Goal: Task Accomplishment & Management: Use online tool/utility

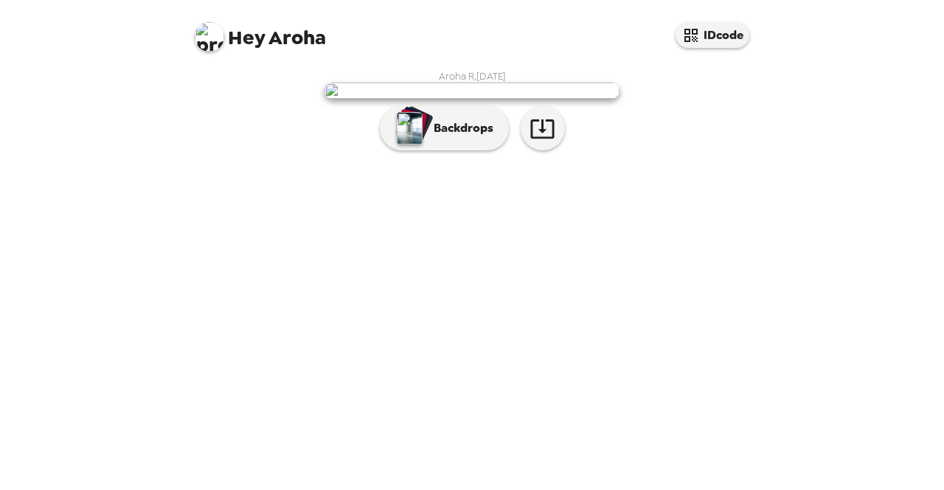
scroll to position [41, 0]
click at [574, 99] on img at bounding box center [471, 91] width 295 height 16
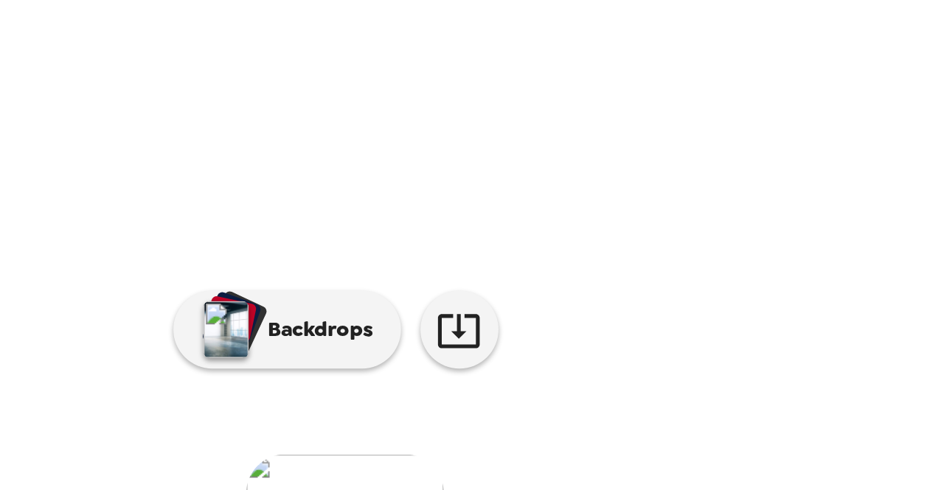
scroll to position [2, 0]
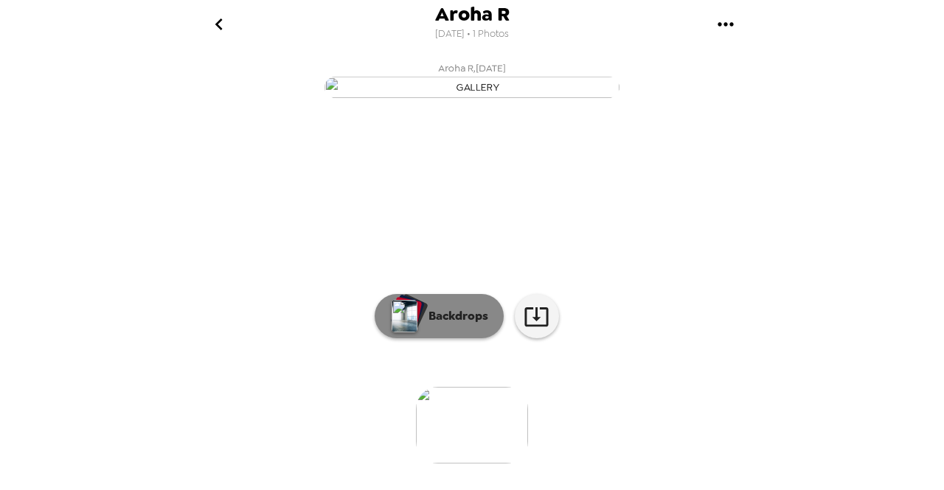
click at [465, 338] on button "Backdrops" at bounding box center [439, 316] width 129 height 44
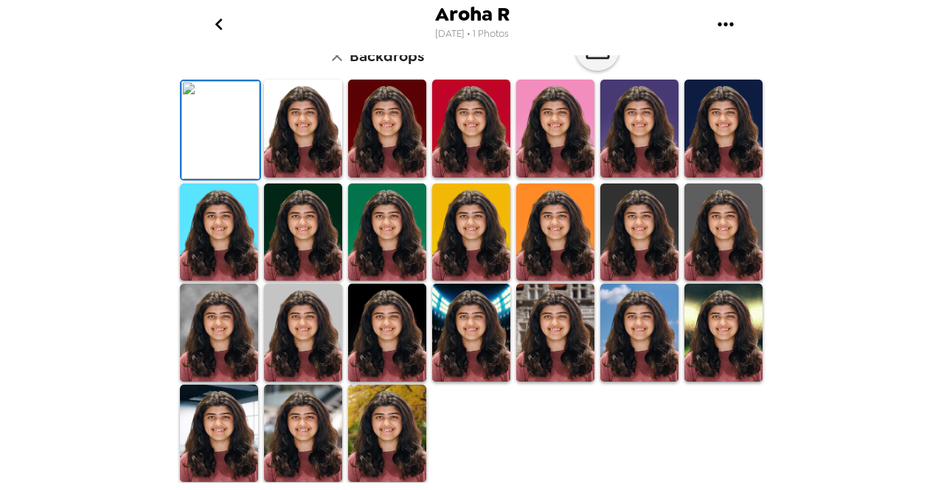
scroll to position [135, 0]
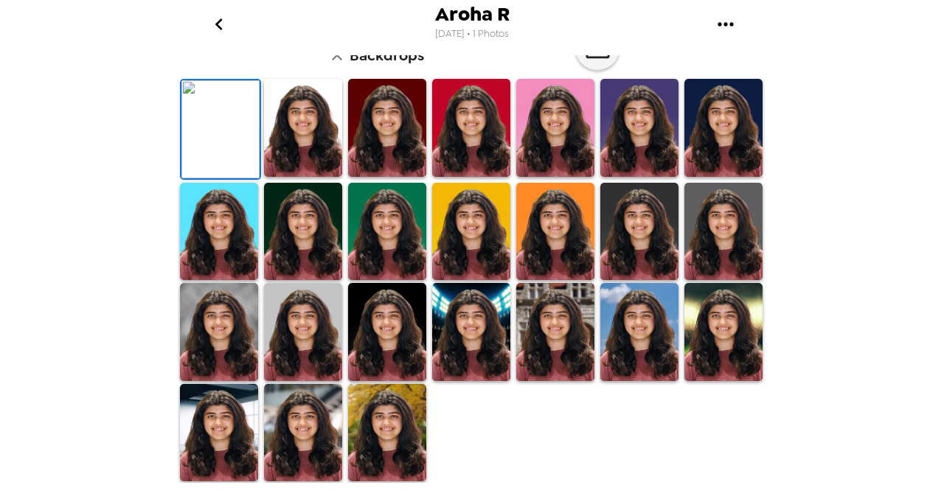
click at [308, 177] on img at bounding box center [303, 128] width 78 height 98
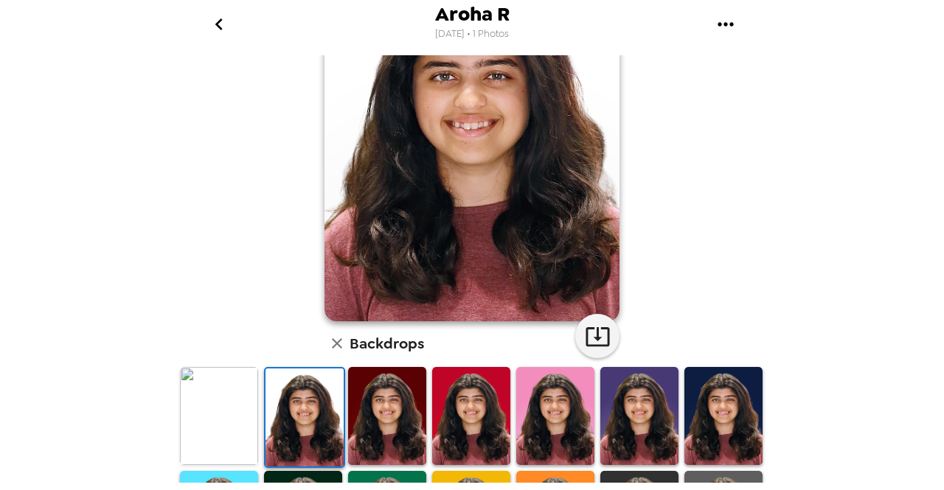
scroll to position [119, 0]
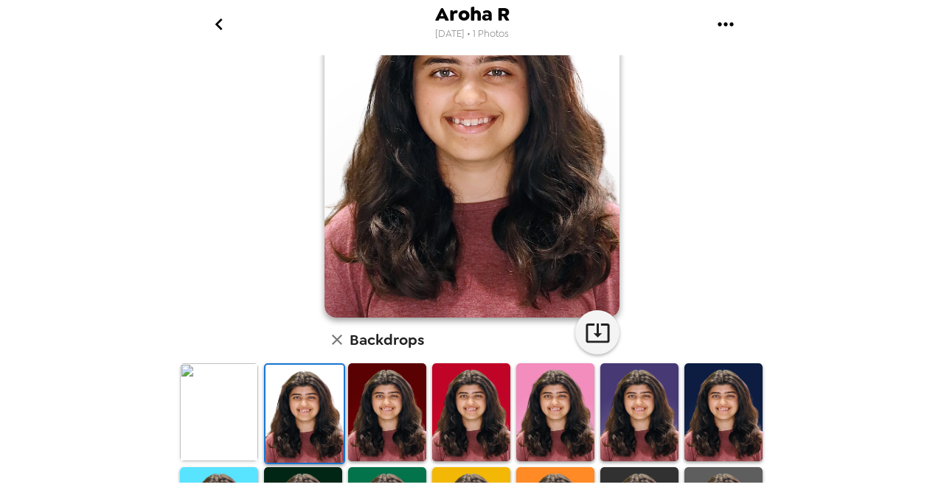
click at [403, 408] on img at bounding box center [387, 412] width 78 height 98
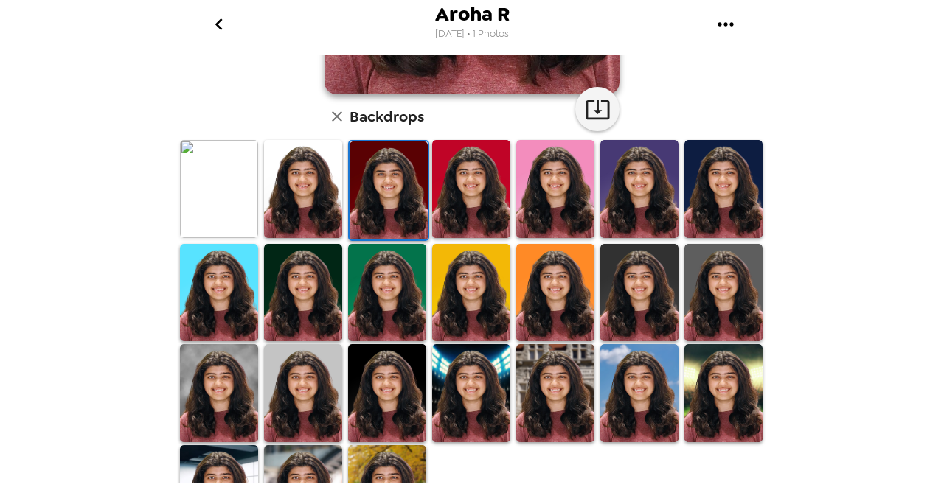
scroll to position [395, 0]
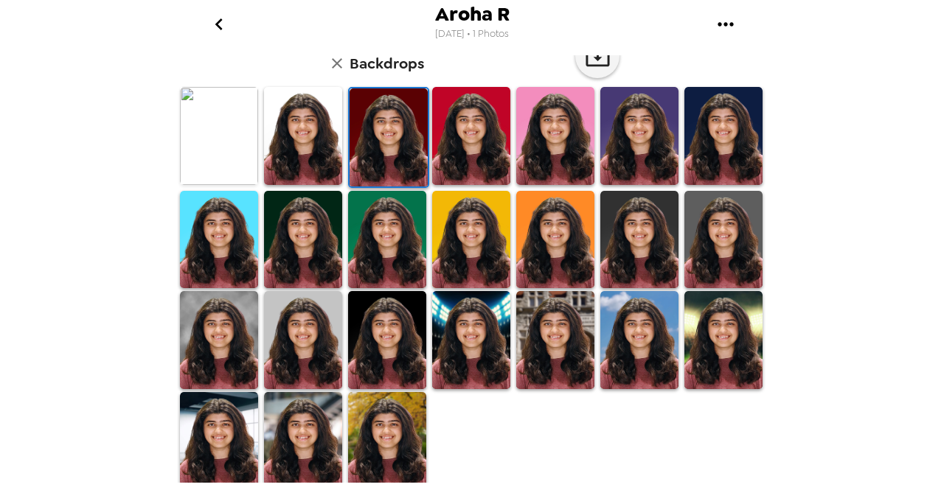
click at [296, 434] on img at bounding box center [303, 441] width 78 height 98
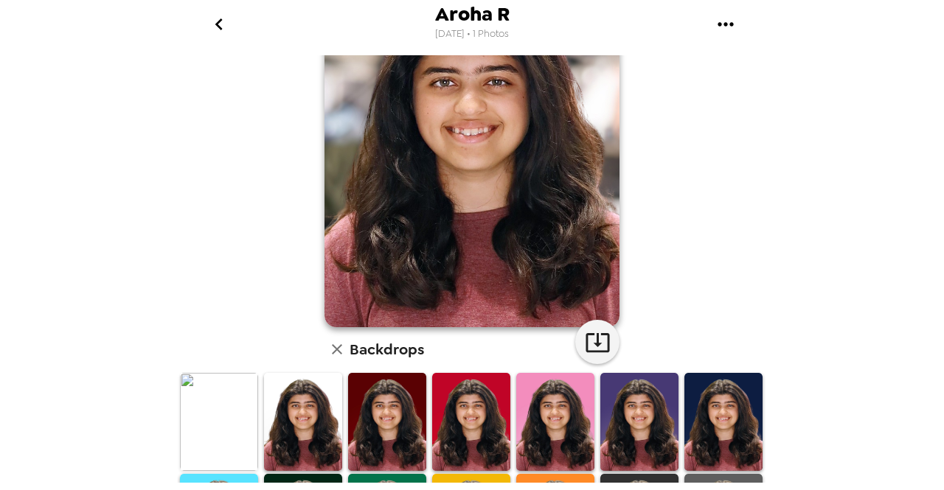
scroll to position [0, 0]
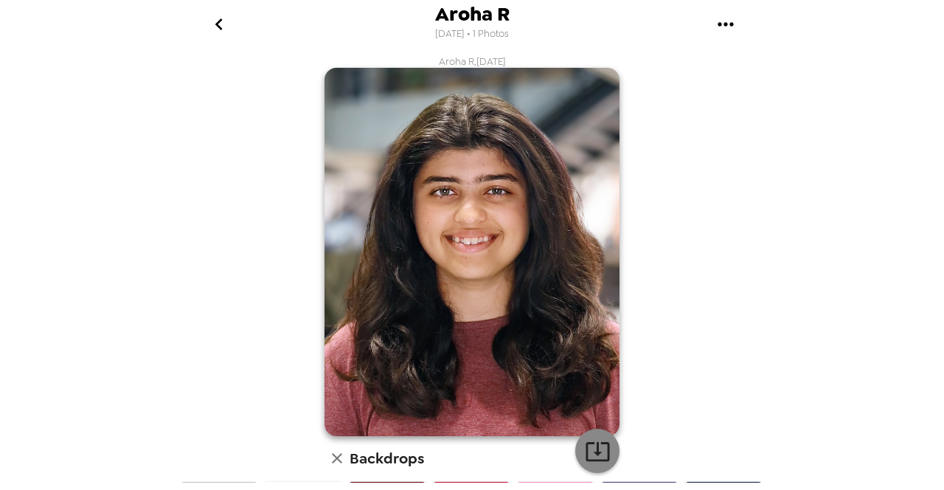
click at [590, 454] on icon "button" at bounding box center [597, 451] width 24 height 19
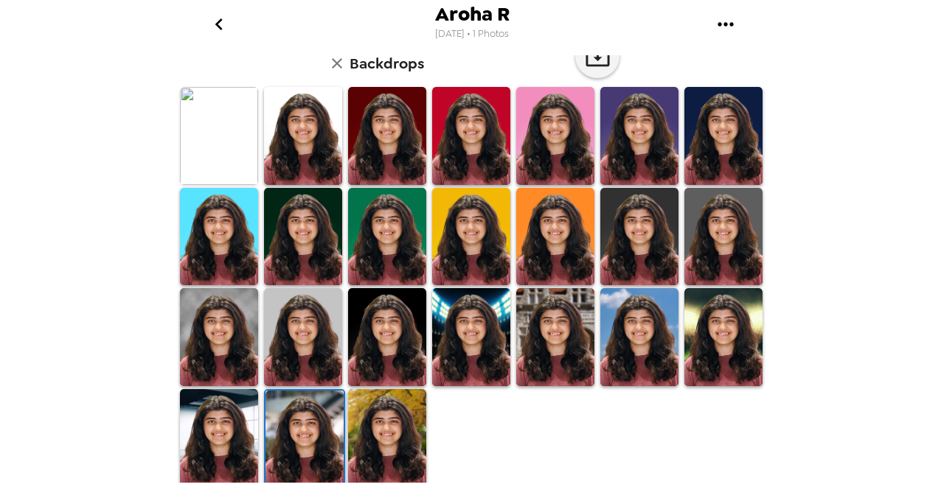
click at [718, 342] on img at bounding box center [723, 337] width 78 height 98
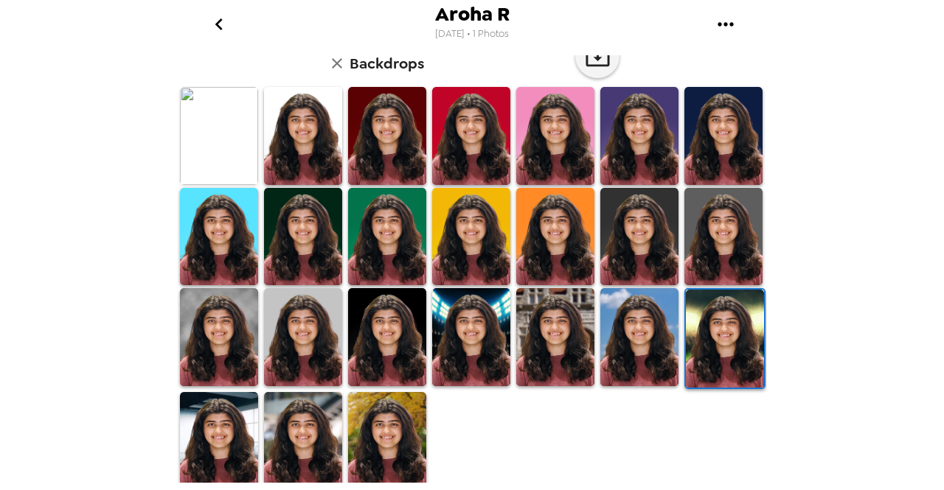
click at [658, 359] on img at bounding box center [639, 337] width 78 height 98
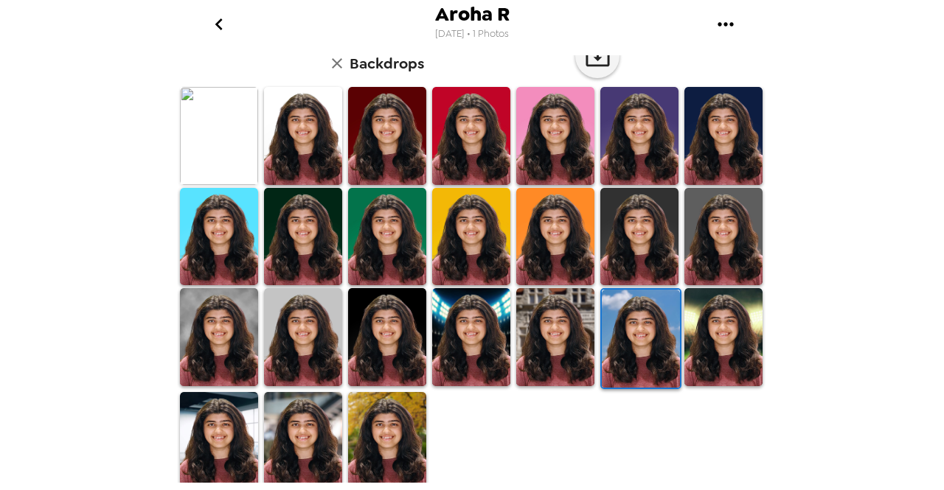
click at [551, 357] on img at bounding box center [555, 337] width 78 height 98
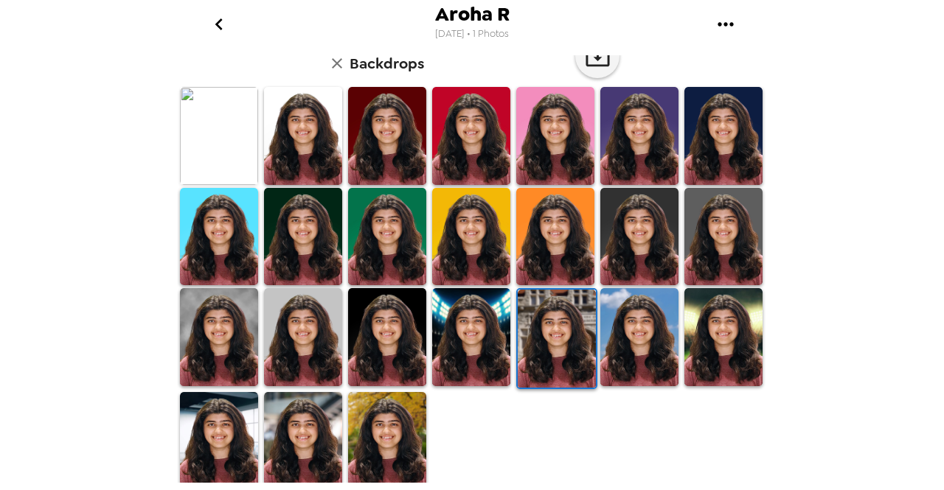
click at [405, 358] on img at bounding box center [387, 337] width 78 height 98
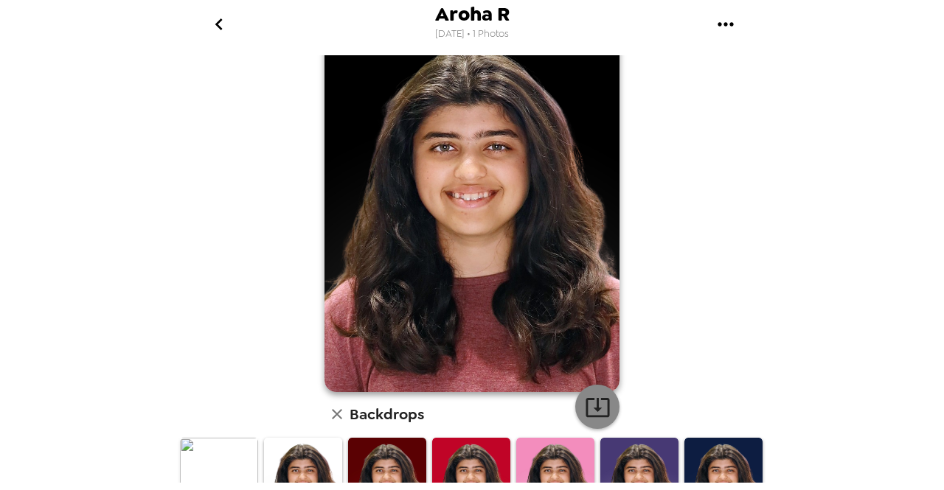
click at [593, 403] on icon "button" at bounding box center [598, 407] width 26 height 26
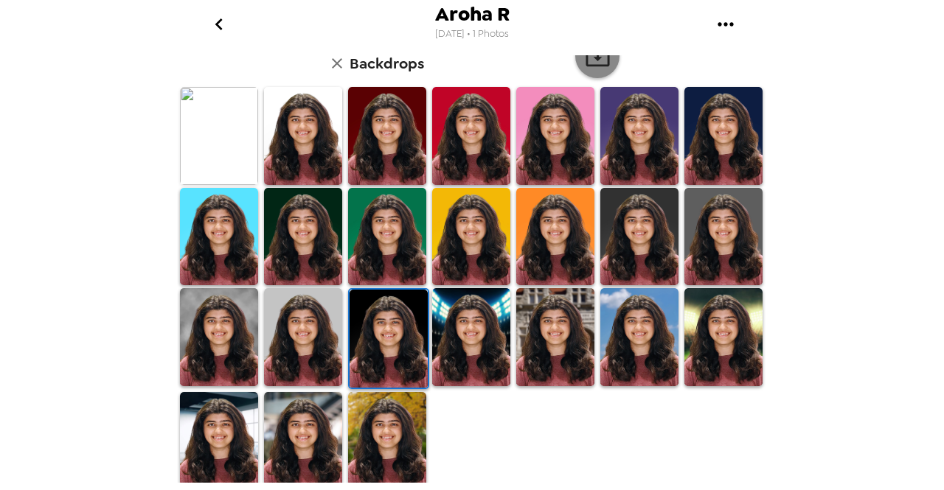
click at [302, 343] on img at bounding box center [303, 337] width 78 height 98
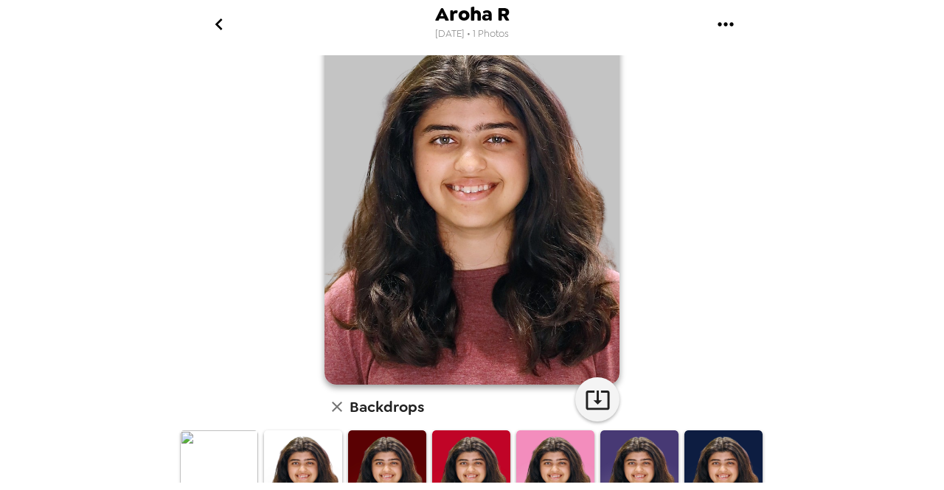
scroll to position [52, 0]
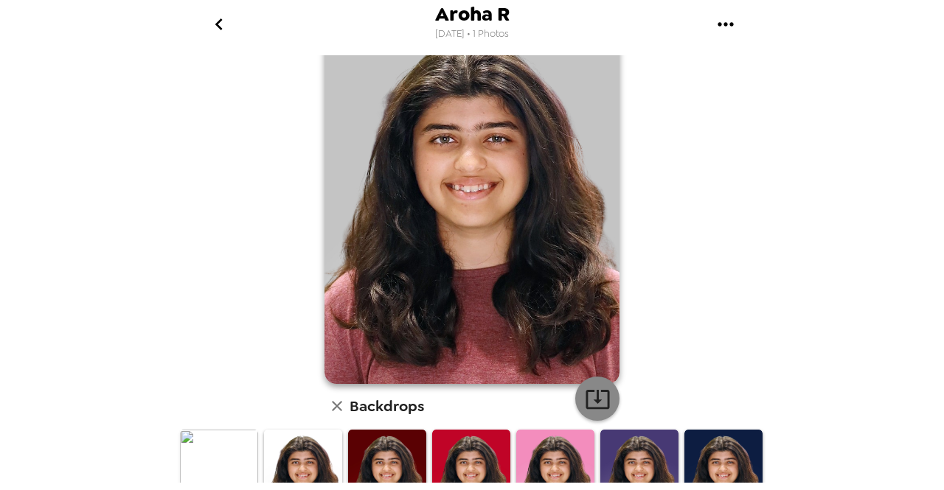
click at [595, 400] on icon "button" at bounding box center [597, 399] width 24 height 19
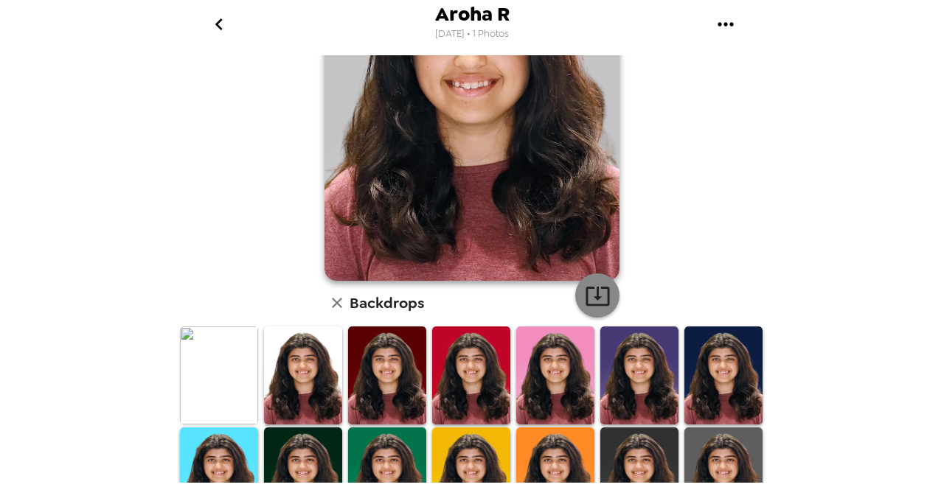
scroll to position [198, 0]
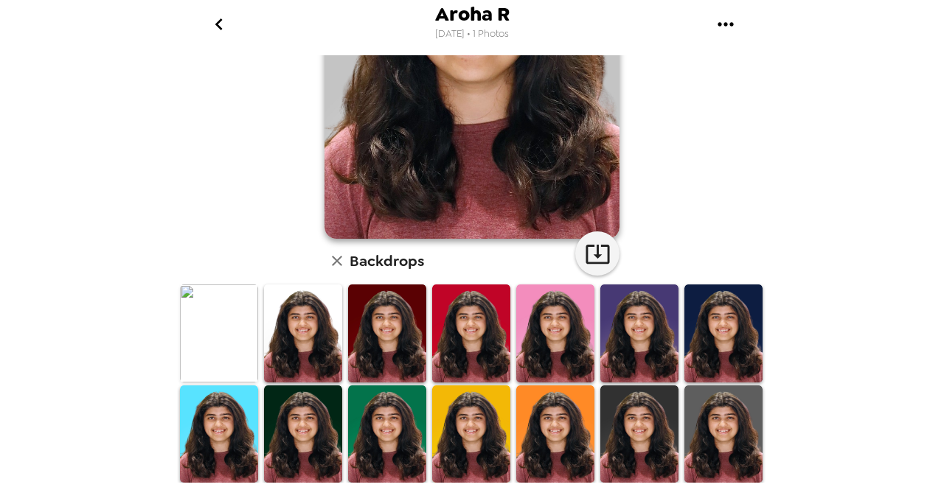
click at [304, 355] on img at bounding box center [303, 334] width 78 height 98
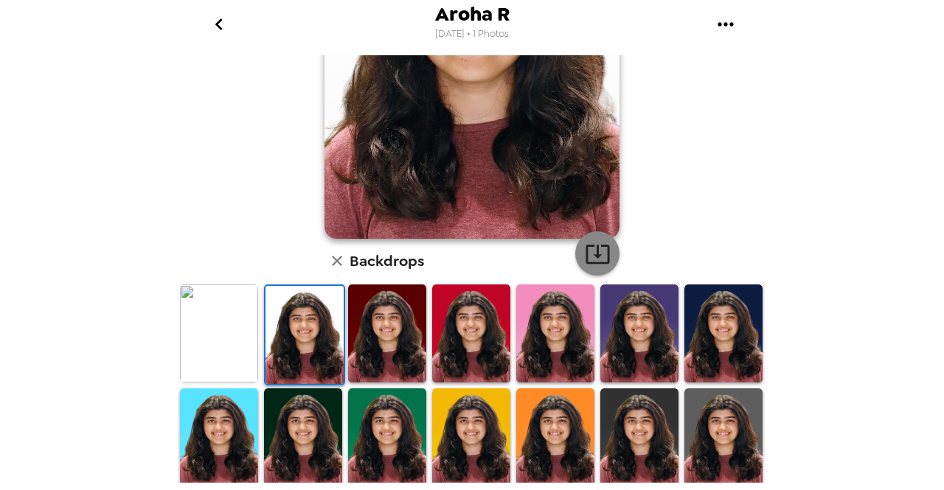
click at [597, 271] on button "button" at bounding box center [597, 254] width 44 height 44
click at [704, 311] on img at bounding box center [723, 334] width 78 height 98
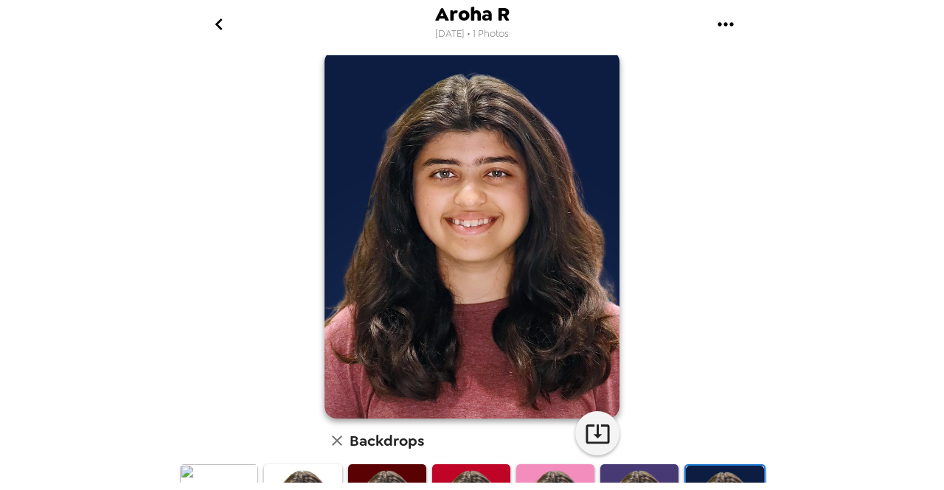
scroll to position [0, 0]
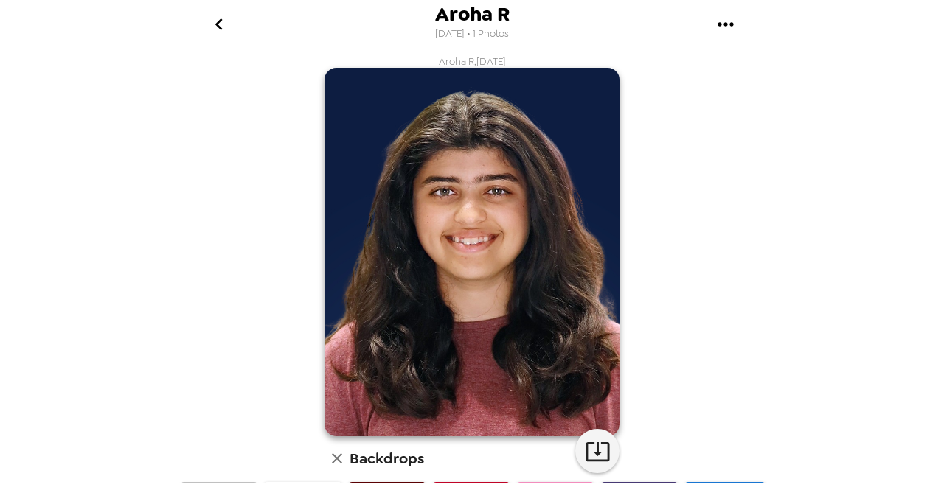
click at [219, 28] on icon "go back" at bounding box center [218, 24] width 7 height 12
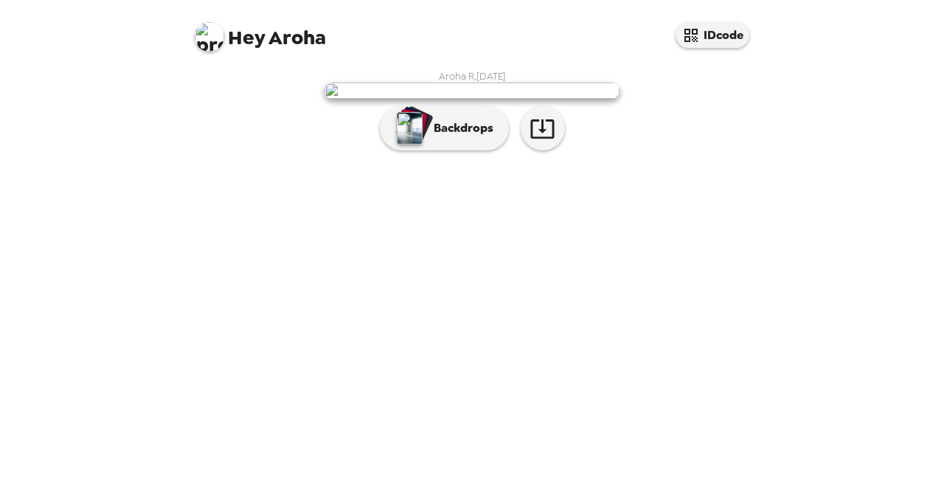
scroll to position [4, 0]
